Goal: Task Accomplishment & Management: Use online tool/utility

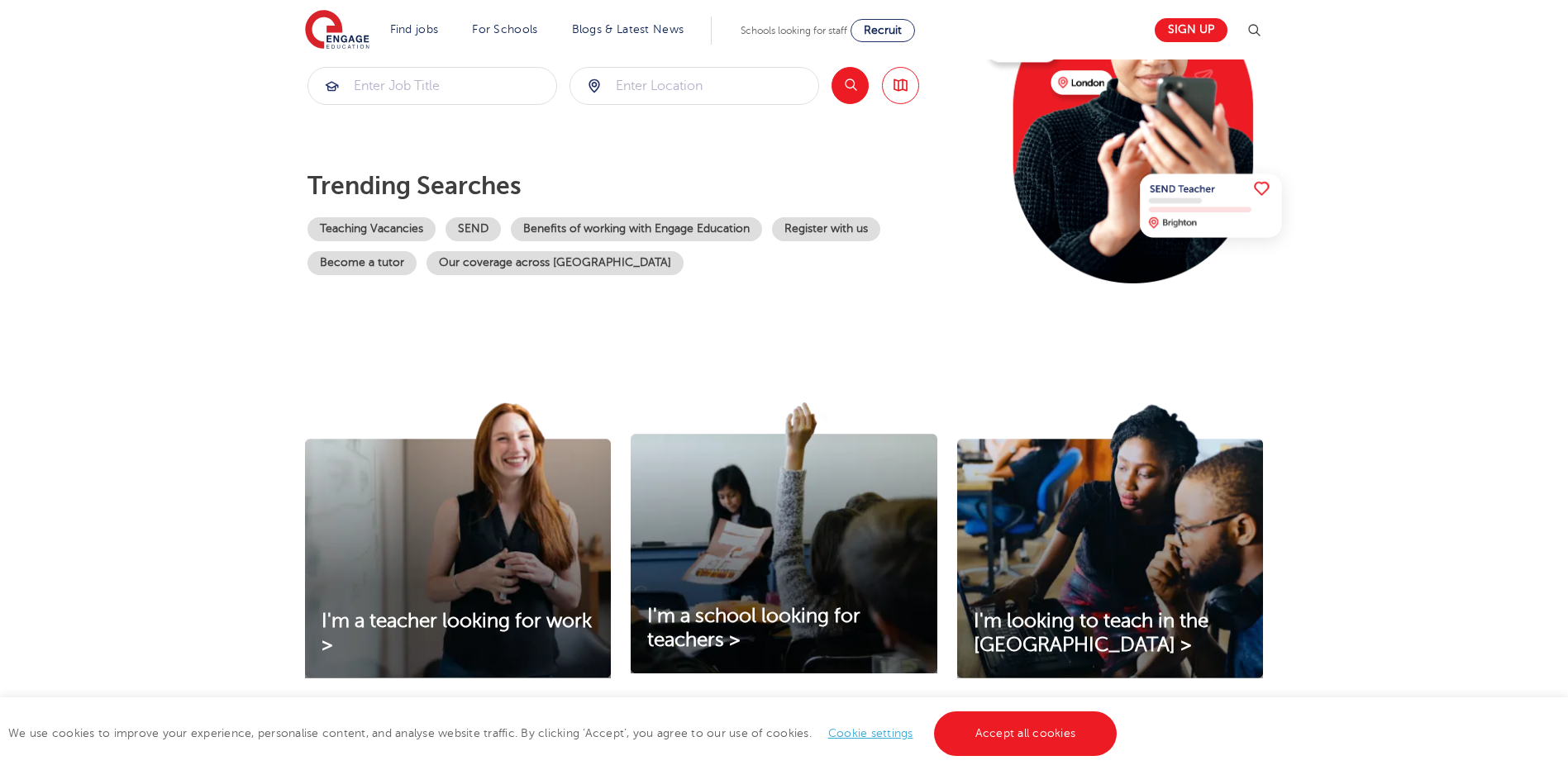
scroll to position [248, 0]
click at [387, 235] on link "Teaching Vacancies" at bounding box center [372, 229] width 128 height 24
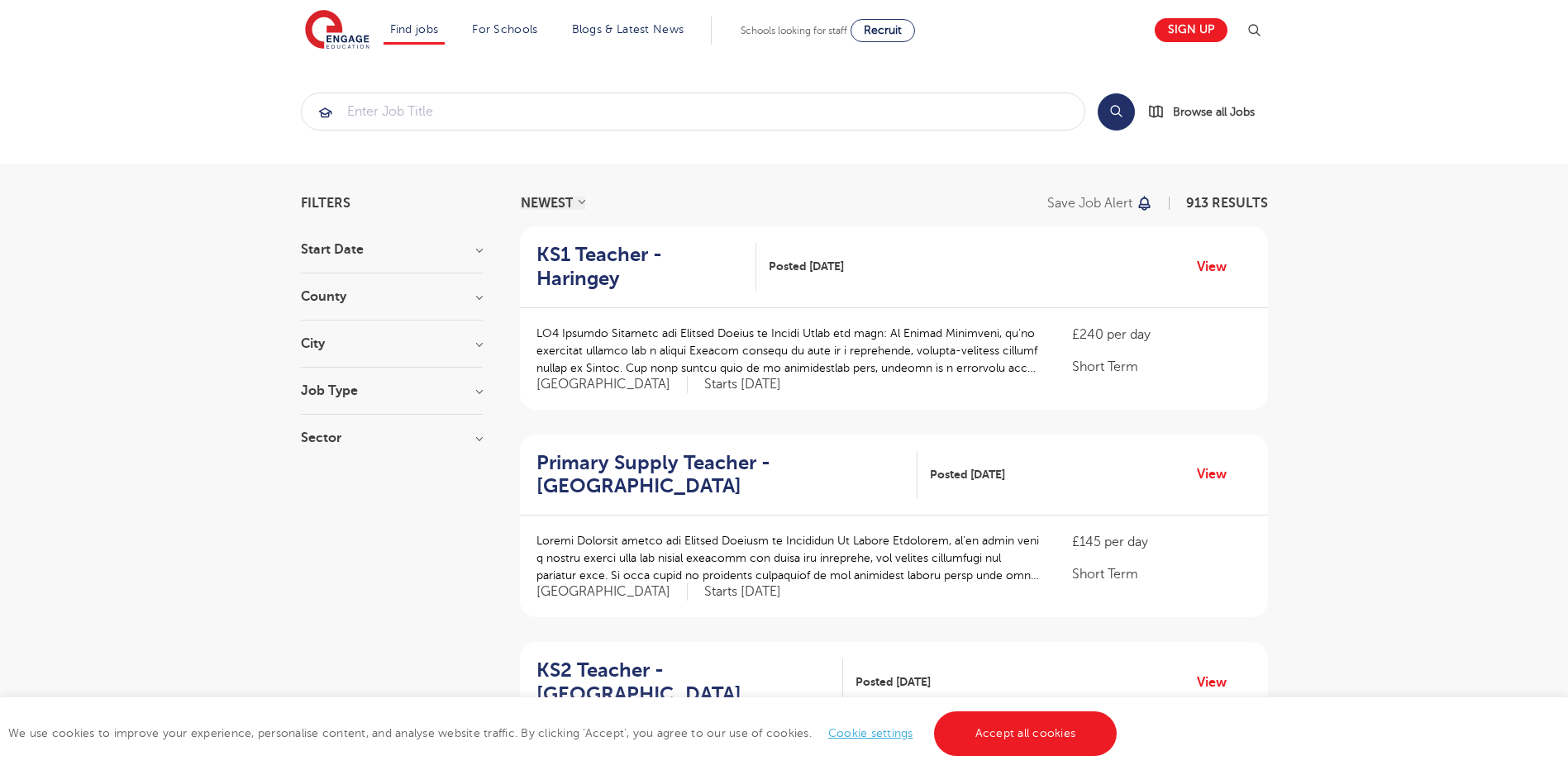
click at [412, 434] on h3 "Sector" at bounding box center [392, 437] width 182 height 13
click at [347, 602] on button "Show more" at bounding box center [335, 600] width 70 height 15
click at [441, 333] on section "Start Date September 85 November 3 October 3 Show more County London 672 Hertfo…" at bounding box center [392, 449] width 182 height 411
click at [454, 349] on h3 "City" at bounding box center [392, 343] width 182 height 13
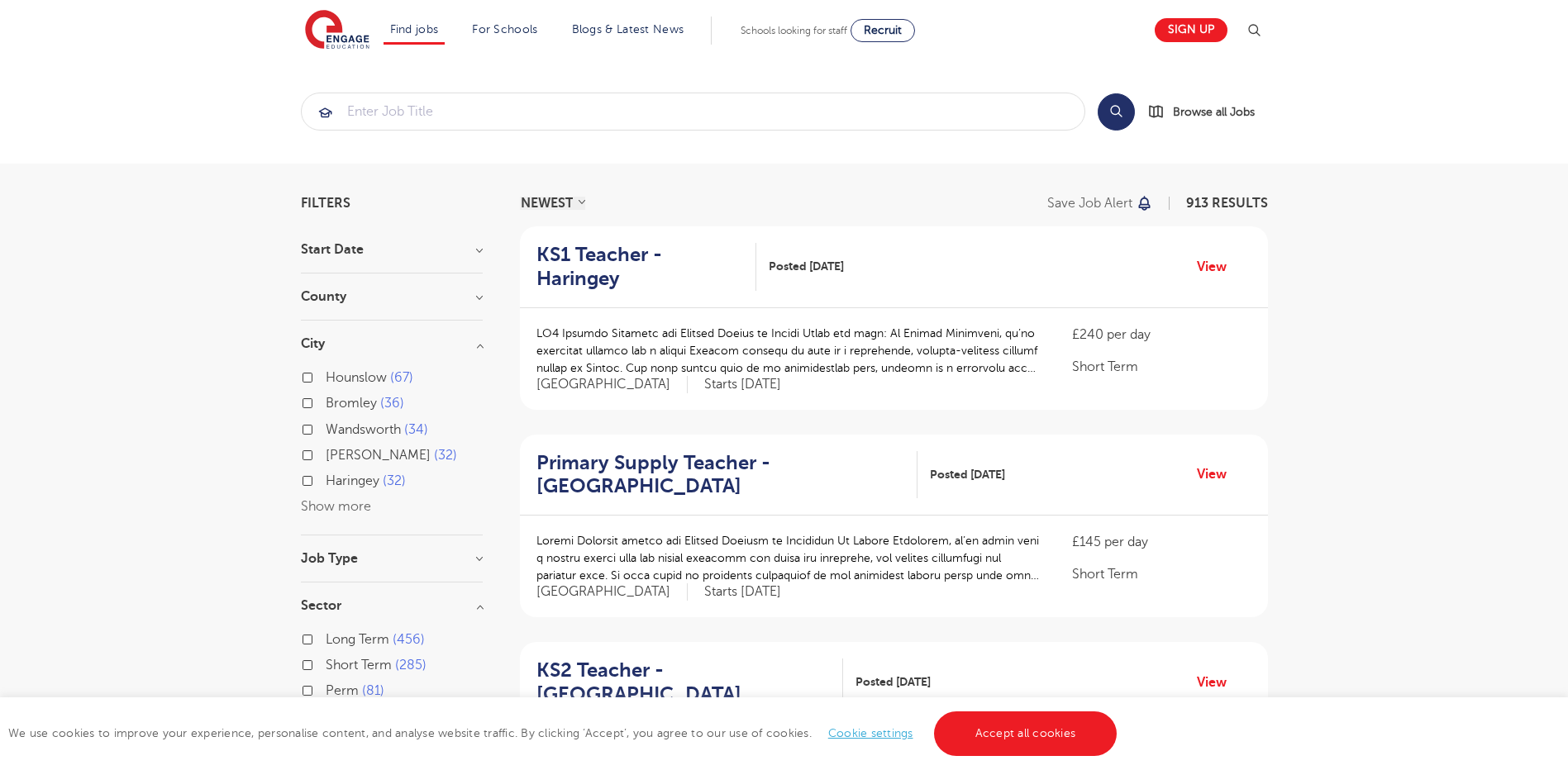
click at [339, 505] on button "Show more" at bounding box center [335, 506] width 70 height 15
click at [423, 296] on h3 "County" at bounding box center [392, 296] width 182 height 13
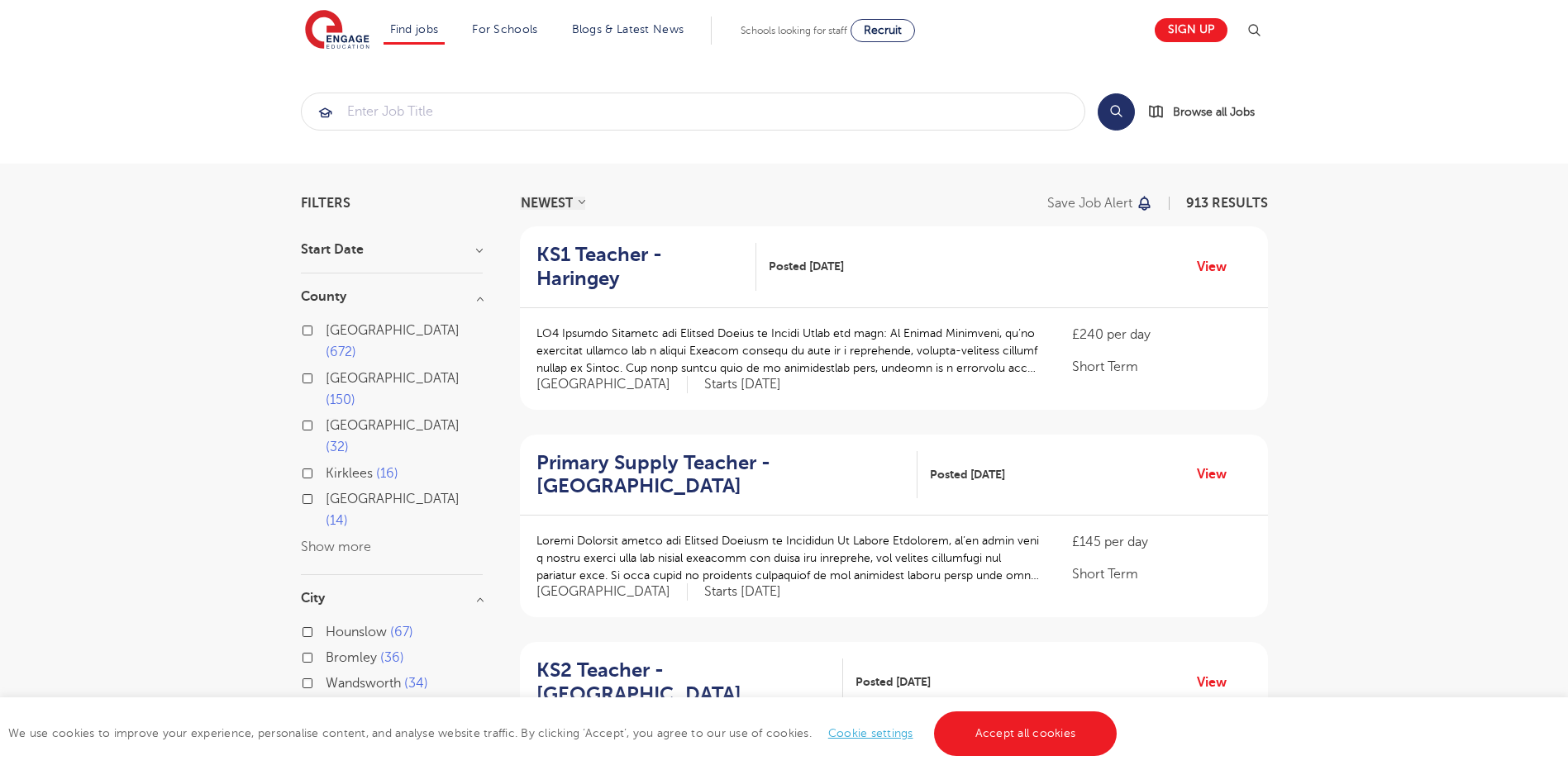
click at [344, 327] on span "[GEOGRAPHIC_DATA]" at bounding box center [392, 330] width 134 height 15
click at [336, 327] on input "London 672" at bounding box center [331, 328] width 10 height 10
checkbox input "true"
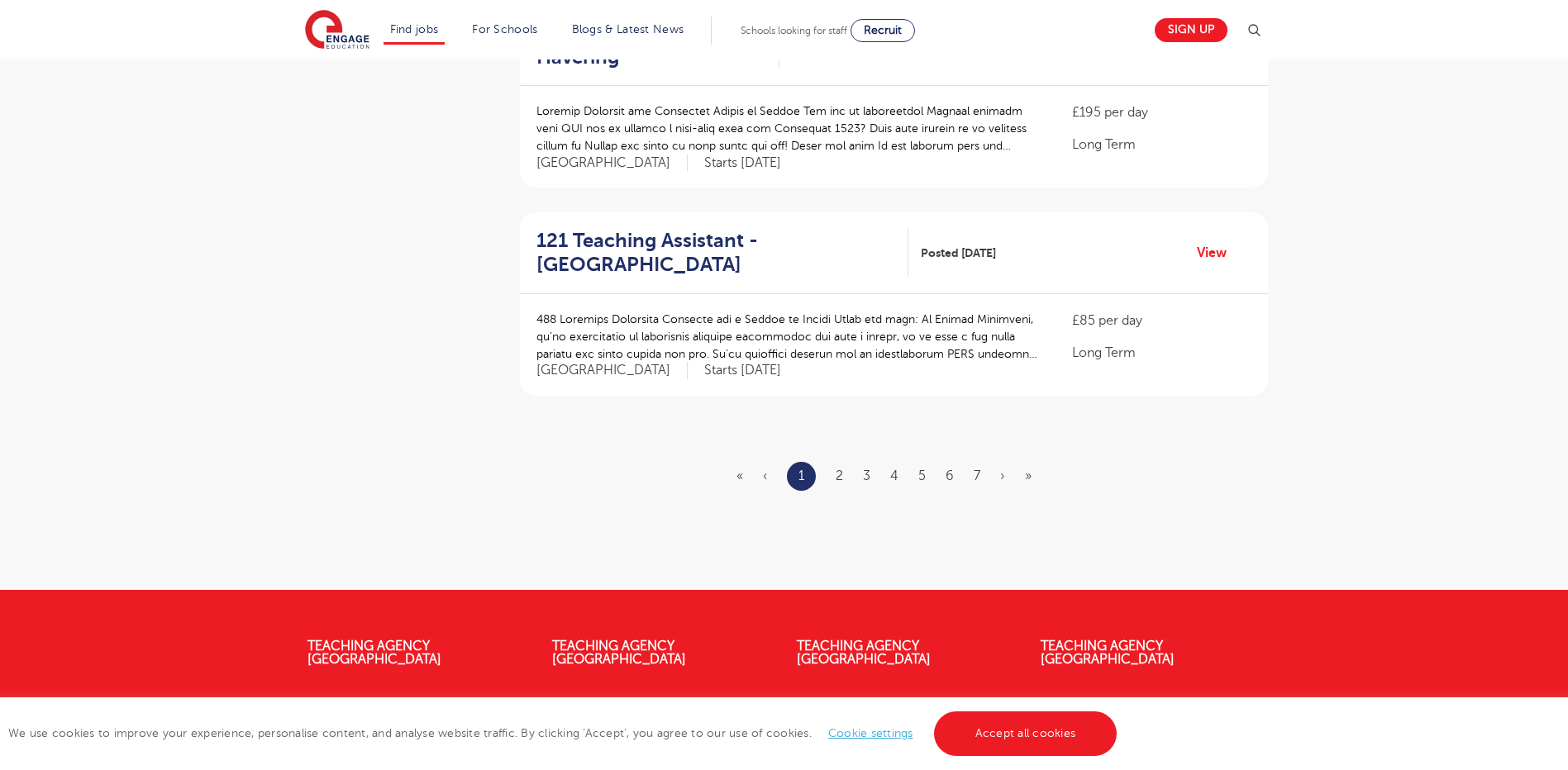
scroll to position [1900, 0]
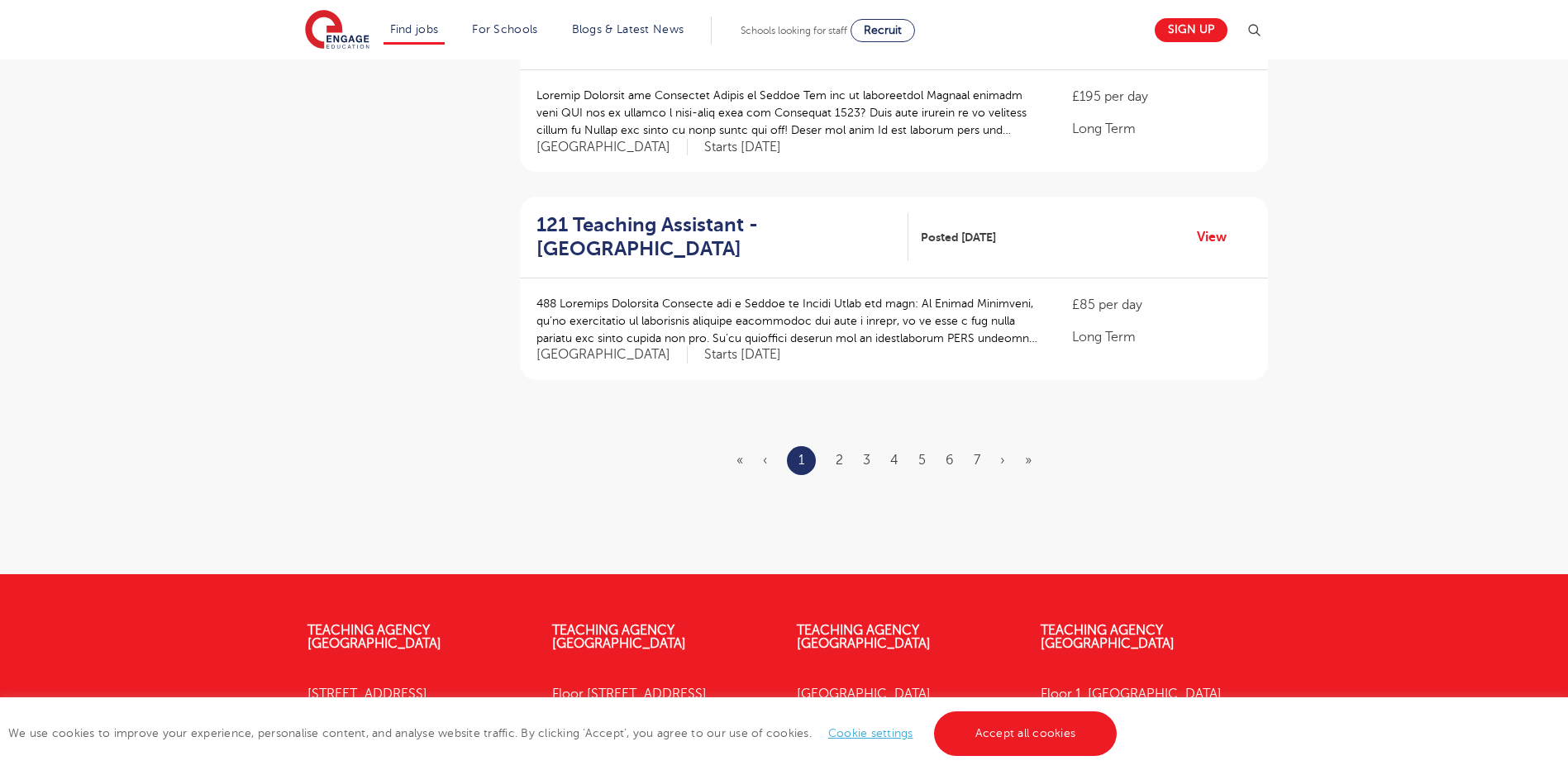
click at [833, 446] on ul "« ‹ 1 2 3 4 5 6 7 › »" at bounding box center [894, 460] width 315 height 29
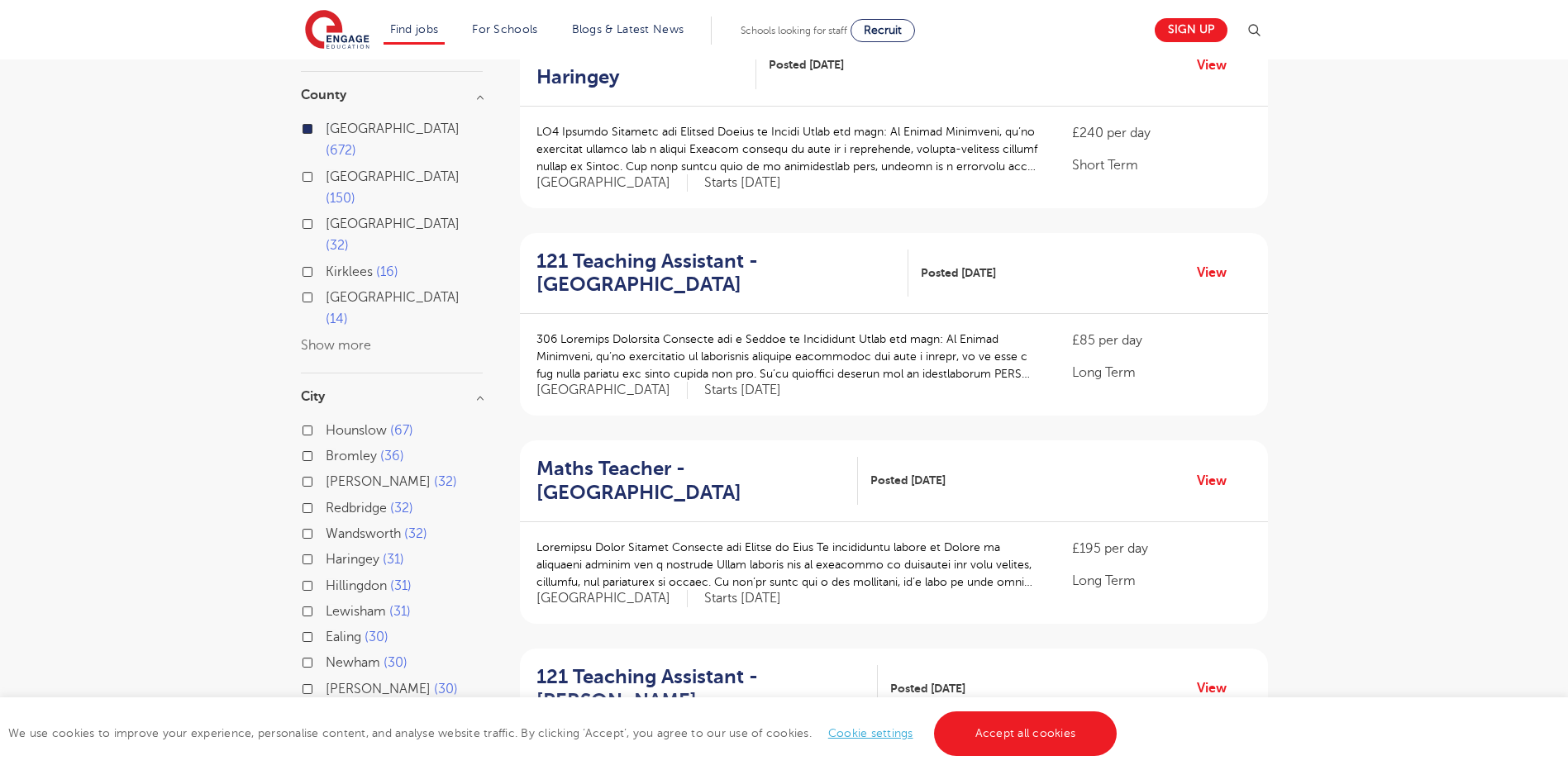
scroll to position [0, 0]
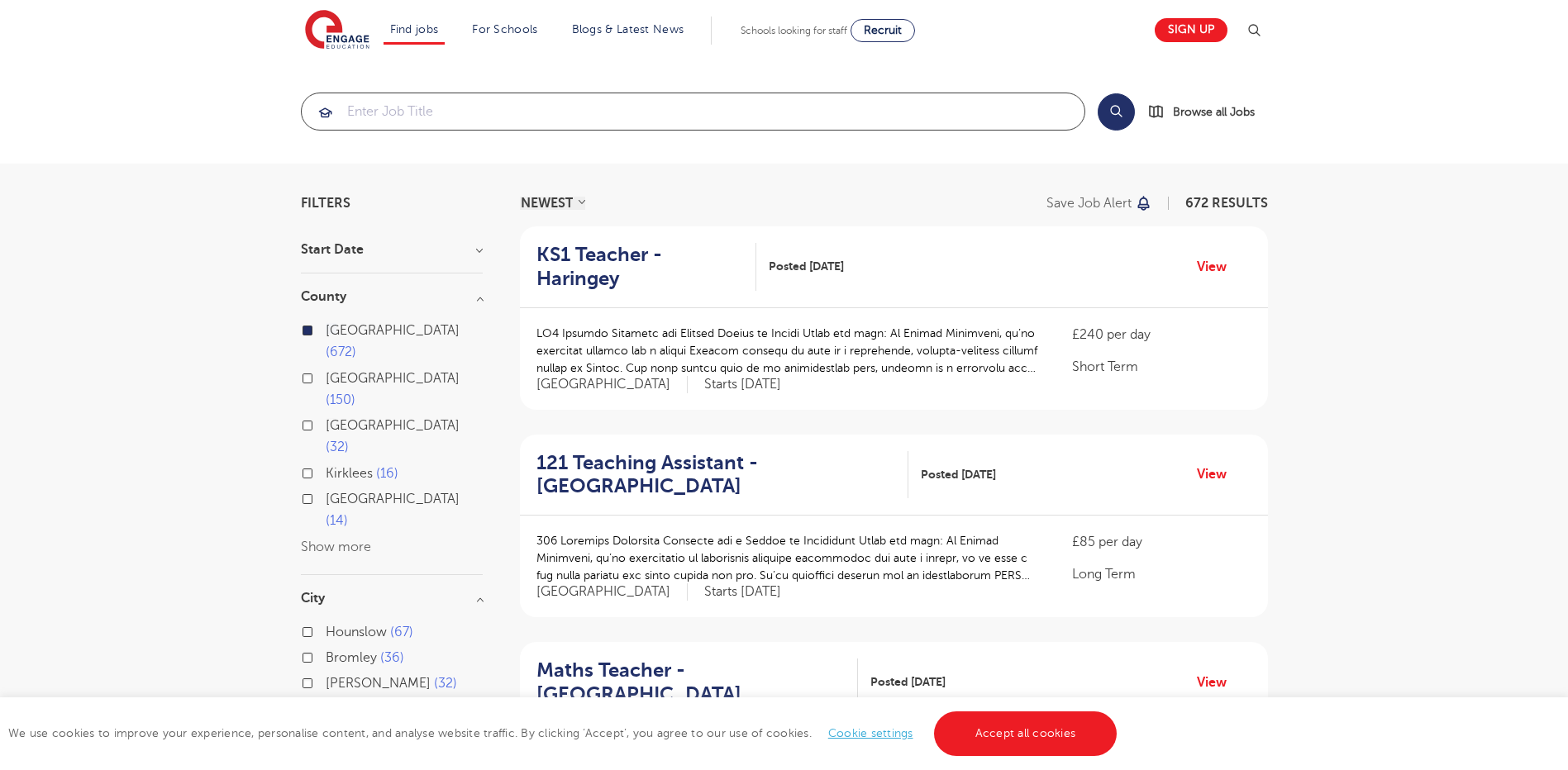
click at [552, 107] on input "search" at bounding box center [693, 112] width 783 height 36
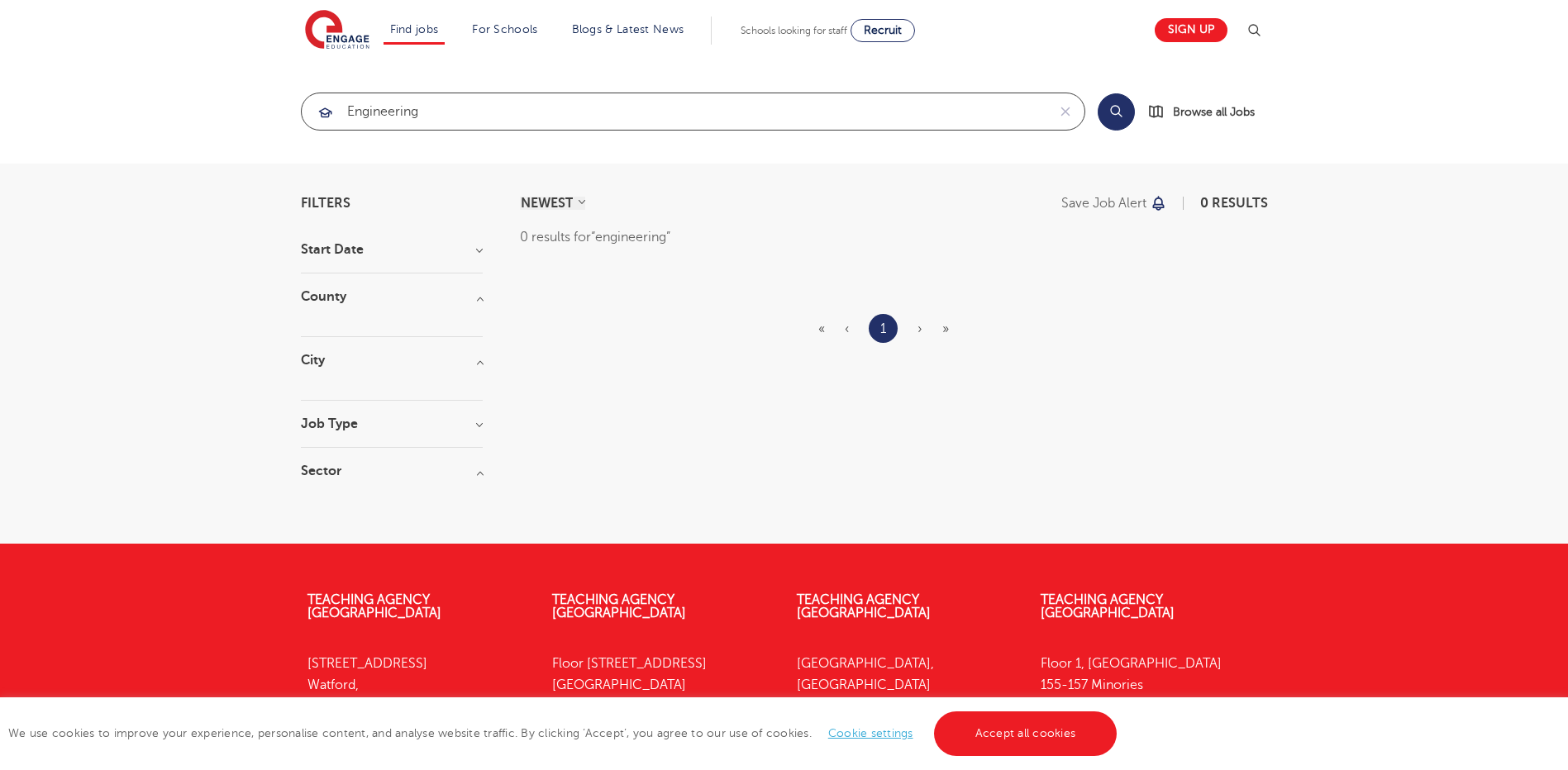
type input "engineering"
click button "Submit" at bounding box center [0, 0] width 0 height 0
